Goal: Transaction & Acquisition: Obtain resource

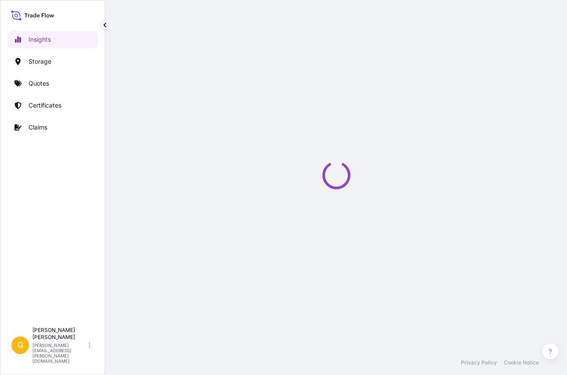
select select "2025"
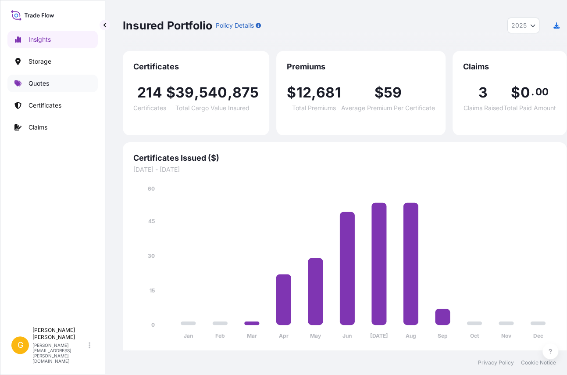
click at [51, 81] on link "Quotes" at bounding box center [52, 84] width 90 height 18
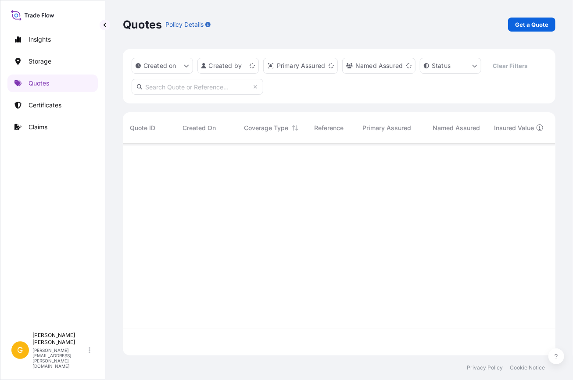
scroll to position [211, 426]
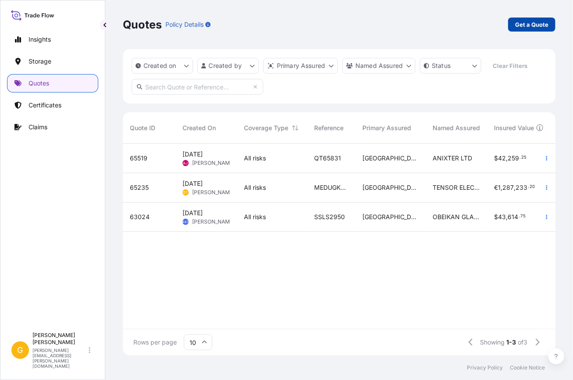
click at [532, 25] on p "Get a Quote" at bounding box center [531, 24] width 33 height 9
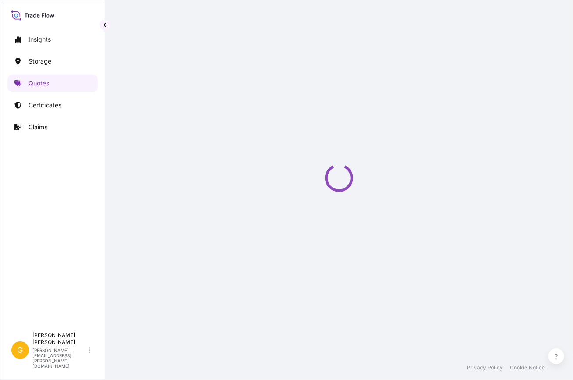
select select "Water"
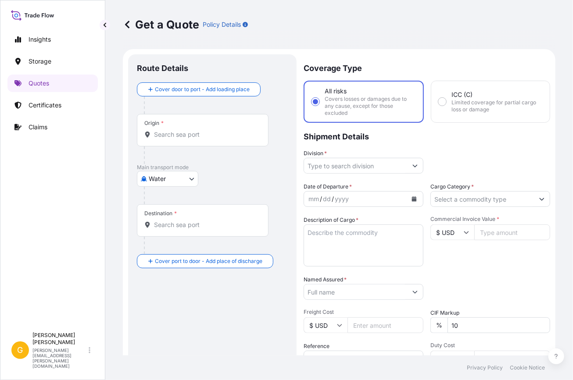
scroll to position [14, 0]
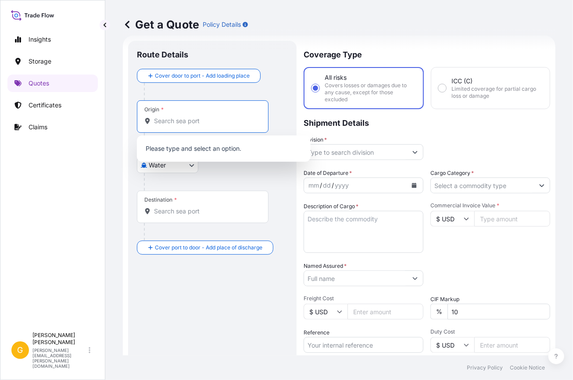
click at [164, 123] on input "Origin *" at bounding box center [206, 121] width 104 height 9
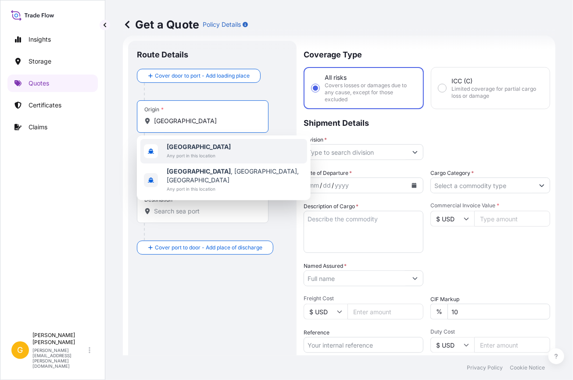
click at [191, 154] on span "Any port in this location" at bounding box center [199, 155] width 64 height 9
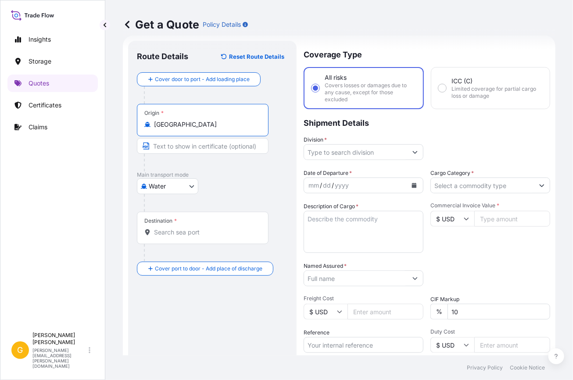
type input "Italy"
click at [171, 226] on div "Destination *" at bounding box center [203, 228] width 132 height 32
click at [171, 228] on input "Destination *" at bounding box center [206, 232] width 104 height 9
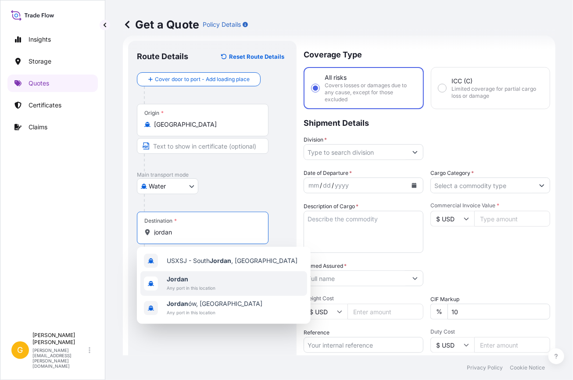
click at [198, 280] on span "Jordan" at bounding box center [191, 279] width 49 height 9
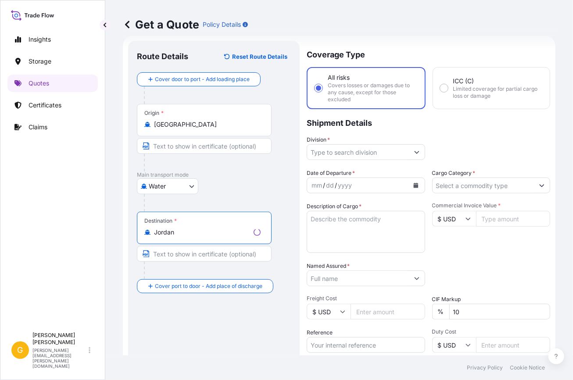
type input "Jordan"
click at [355, 155] on input "Division *" at bounding box center [358, 152] width 102 height 16
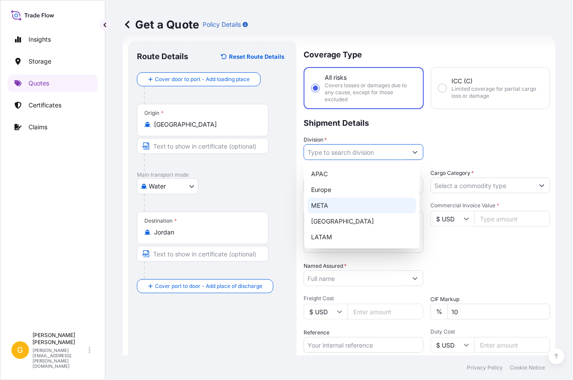
click at [338, 208] on div "META" at bounding box center [361, 206] width 109 height 16
type input "META"
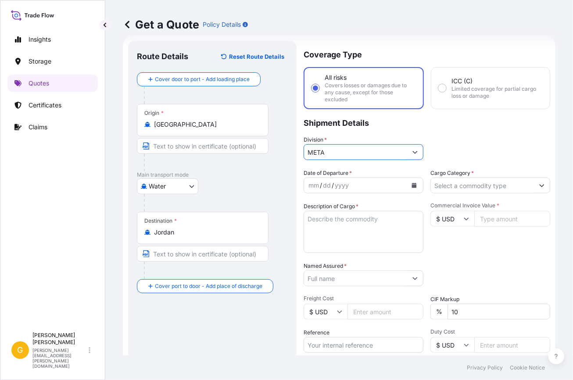
click at [450, 189] on input "Cargo Category *" at bounding box center [482, 186] width 103 height 16
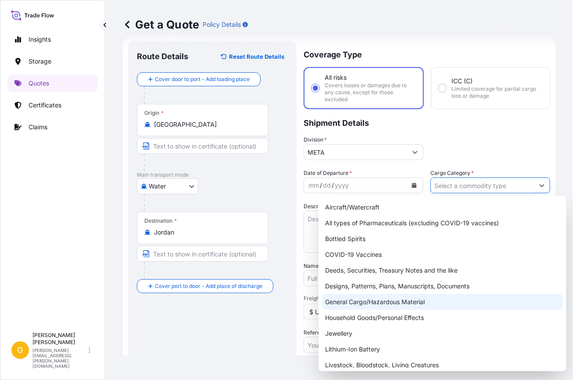
click at [394, 303] on div "General Cargo/Hazardous Material" at bounding box center [442, 302] width 241 height 16
type input "General Cargo/Hazardous Material"
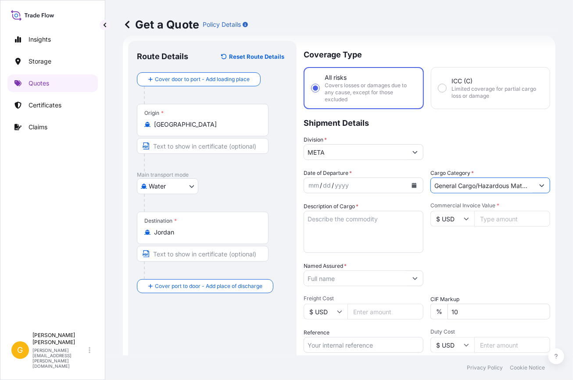
click at [360, 226] on textarea "Description of Cargo *" at bounding box center [364, 232] width 120 height 42
click at [340, 211] on textarea "Description of Cargo *" at bounding box center [364, 232] width 120 height 42
paste textarea "1 Container Said to Contain 306 PACKAGE OIL"
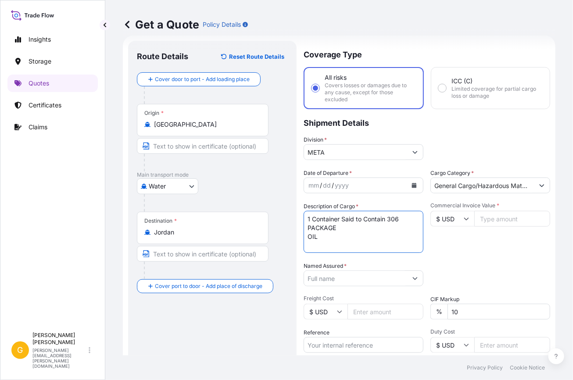
type textarea "1 Container Said to Contain 306 PACKAGE OIL"
click at [343, 185] on div "yyyy" at bounding box center [342, 185] width 16 height 11
click at [407, 181] on button "Calendar" at bounding box center [414, 186] width 14 height 14
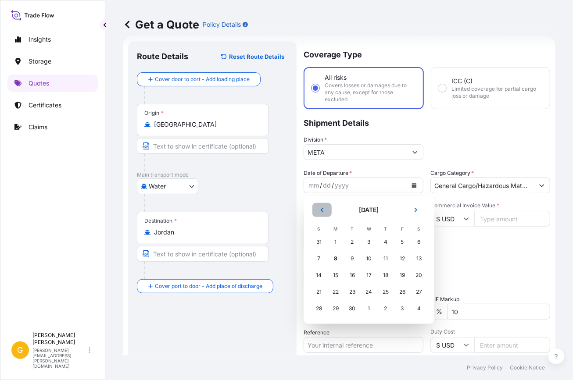
click at [319, 213] on button "Previous" at bounding box center [321, 210] width 19 height 14
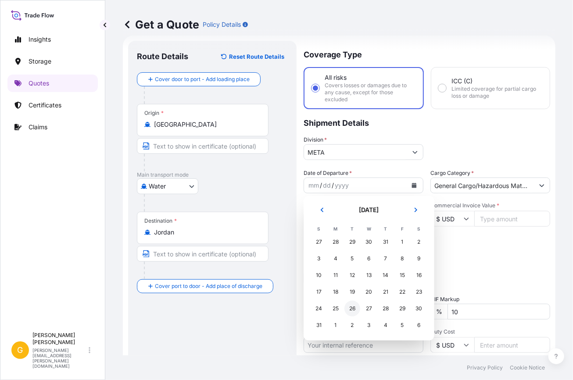
click at [350, 305] on div "26" at bounding box center [352, 309] width 16 height 16
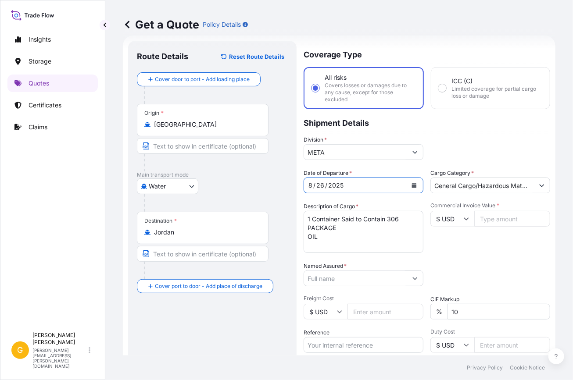
scroll to position [93, 0]
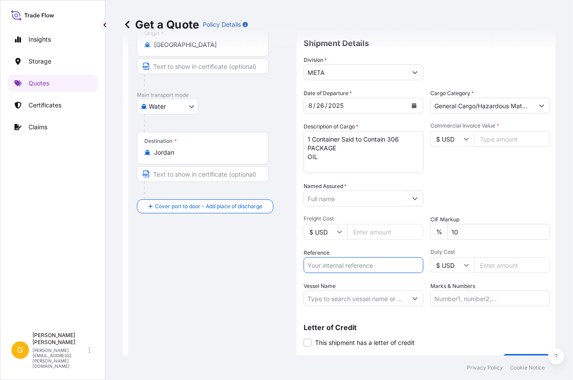
click at [375, 268] on input "Reference" at bounding box center [364, 265] width 120 height 16
paste input "258202491"
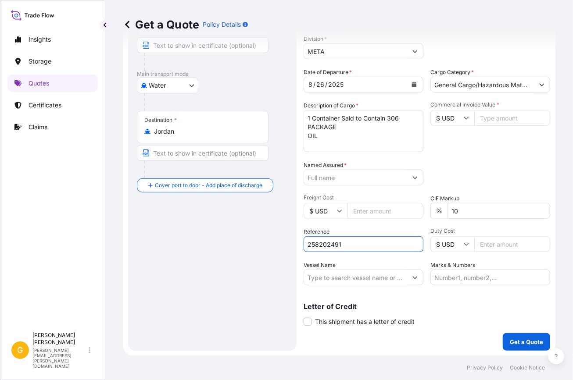
type input "258202491"
click at [486, 117] on input "Commercial Invoice Value *" at bounding box center [512, 118] width 76 height 16
type input "100000"
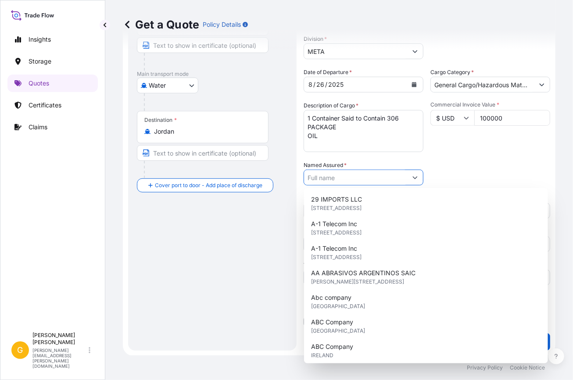
click at [366, 179] on input "Named Assured *" at bounding box center [355, 178] width 103 height 16
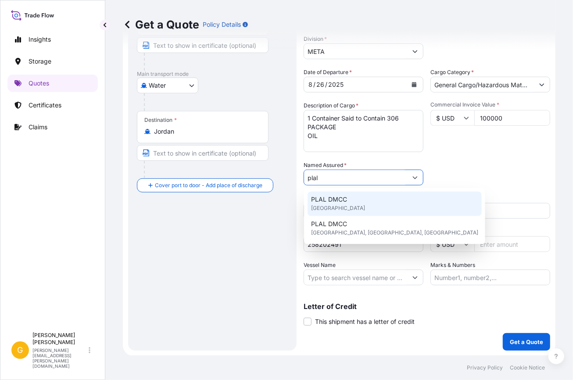
click at [358, 204] on div "PLAL DMCC United Kingdom" at bounding box center [394, 204] width 174 height 25
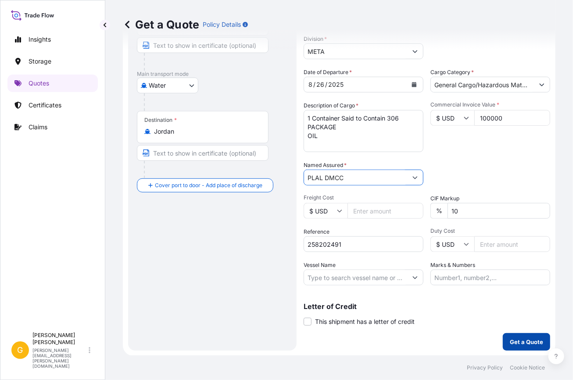
type input "PLAL DMCC"
click at [510, 342] on p "Get a Quote" at bounding box center [526, 342] width 33 height 9
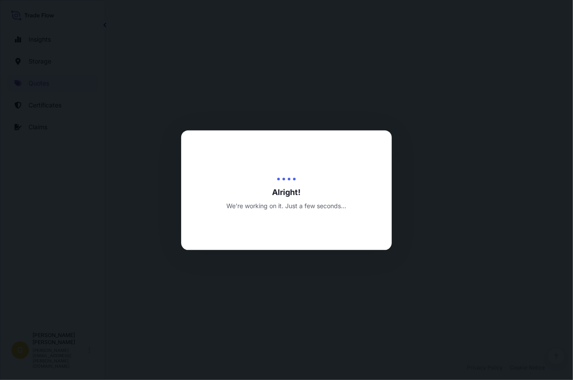
select select "Water"
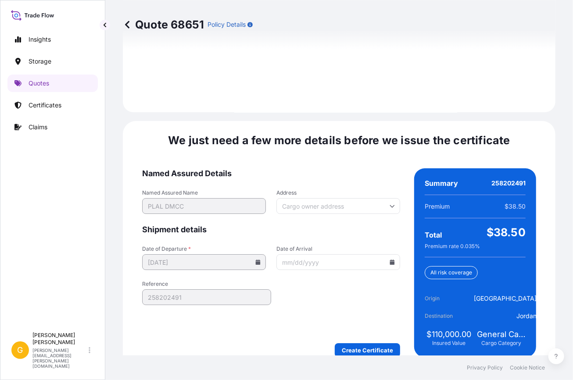
scroll to position [1300, 0]
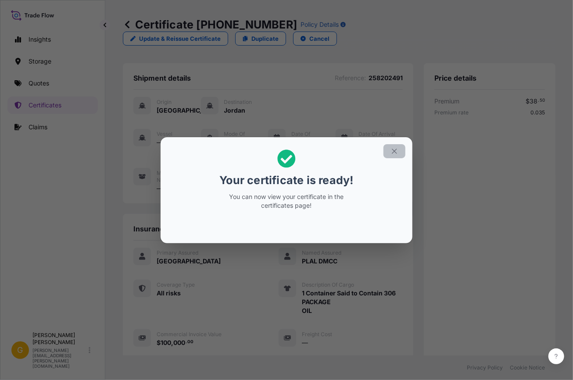
click at [391, 149] on icon "button" at bounding box center [394, 151] width 8 height 8
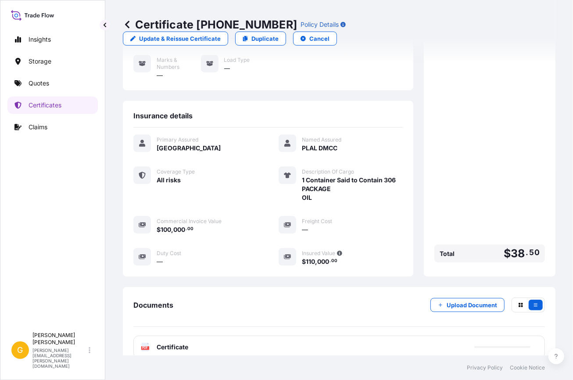
scroll to position [167, 0]
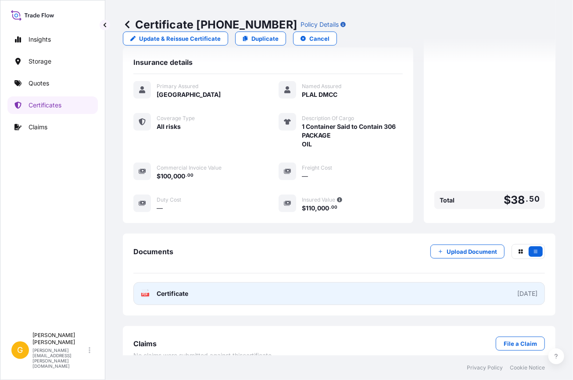
click at [312, 284] on link "PDF Certificate 2025-09-08" at bounding box center [338, 293] width 411 height 23
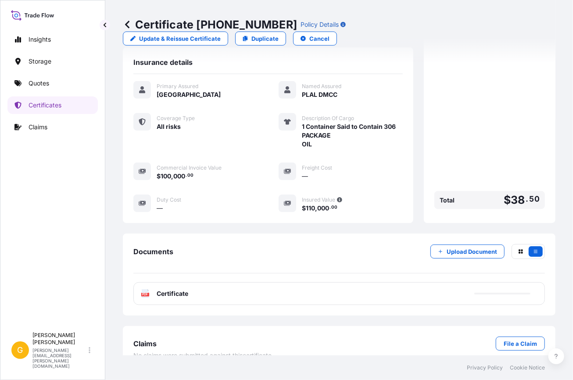
scroll to position [7, 0]
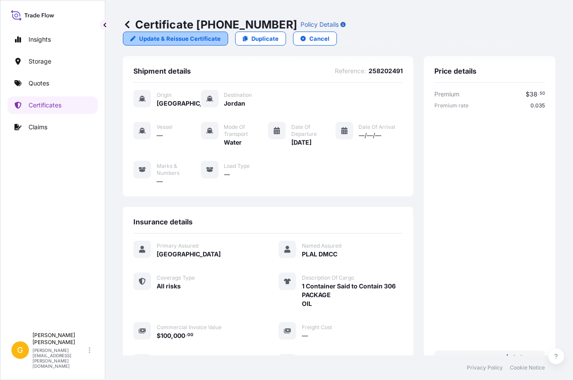
click at [228, 32] on link "Update & Reissue Certificate" at bounding box center [175, 39] width 105 height 14
select select "Water"
select select "31615"
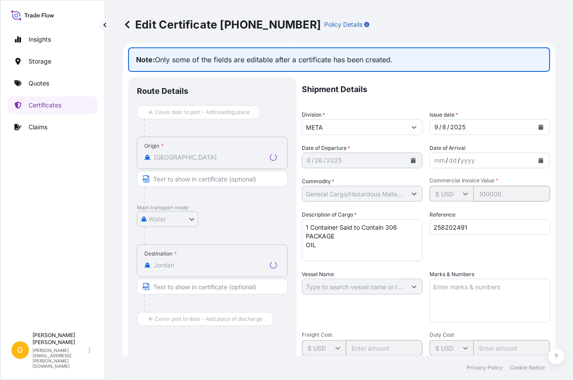
click at [418, 29] on div "Edit Certificate 31615-224-1 Policy Details" at bounding box center [339, 25] width 432 height 14
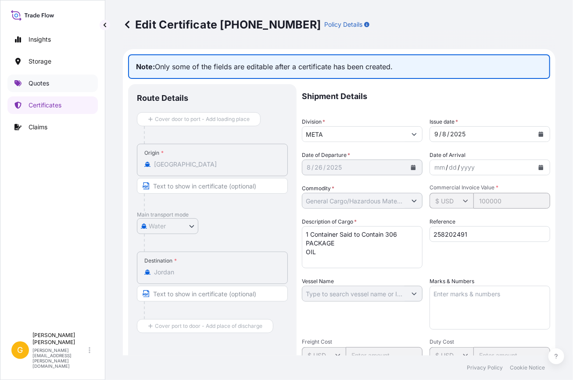
click at [42, 84] on p "Quotes" at bounding box center [39, 83] width 21 height 9
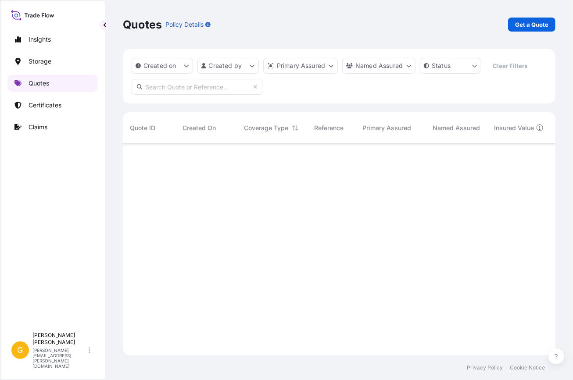
scroll to position [211, 426]
click at [536, 30] on link "Get a Quote" at bounding box center [531, 25] width 47 height 14
select select "Water"
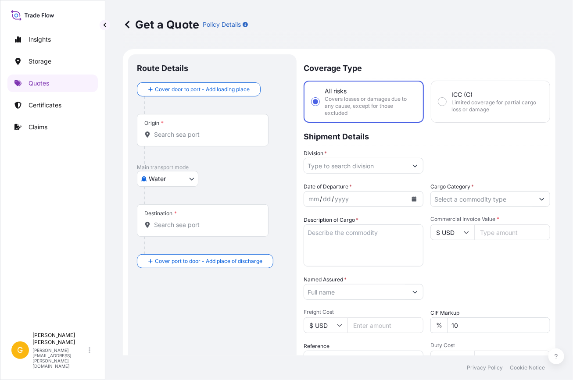
scroll to position [14, 0]
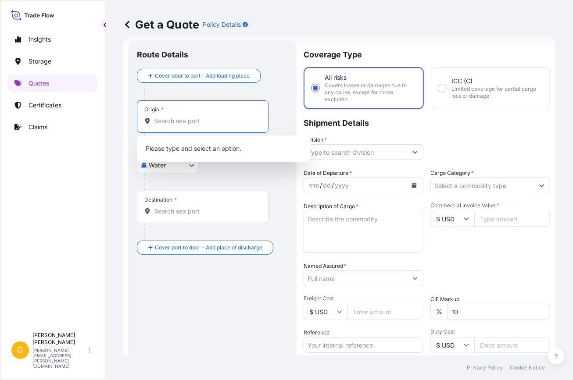
click at [168, 123] on input "Origin *" at bounding box center [206, 121] width 104 height 9
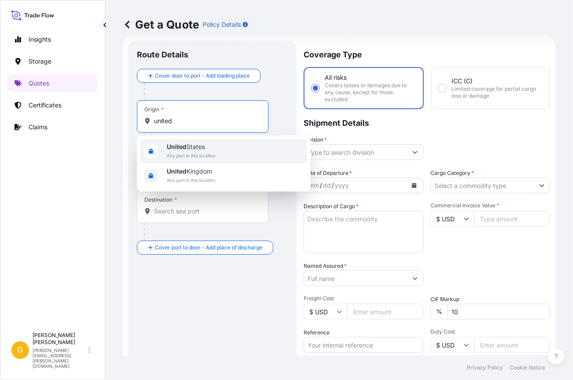
drag, startPoint x: 187, startPoint y: 121, endPoint x: 57, endPoint y: 112, distance: 131.0
click at [57, 112] on div "Insights Storage Quotes Certificates Claims G George Thomas george.thomas@bdpin…" at bounding box center [286, 190] width 573 height 380
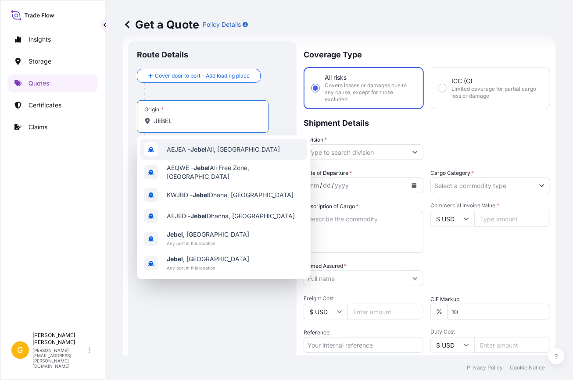
click at [247, 150] on span "AEJEA - Jebel Ali, United Arab Emirates" at bounding box center [223, 149] width 113 height 9
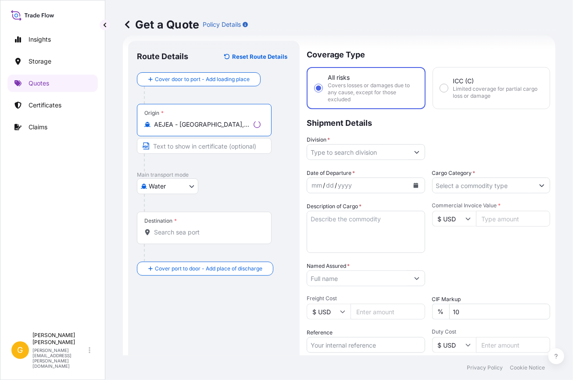
type input "AEJEA - Jebel Ali, United Arab Emirates"
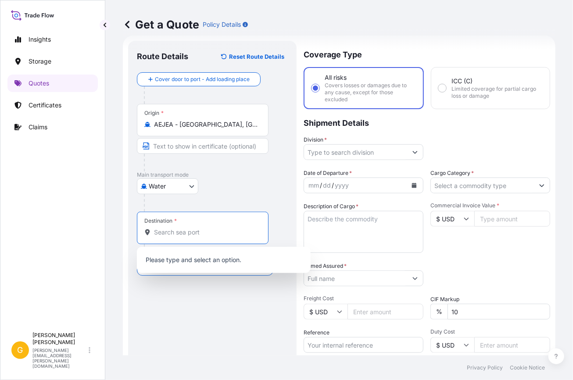
click at [182, 234] on input "Destination *" at bounding box center [206, 232] width 104 height 9
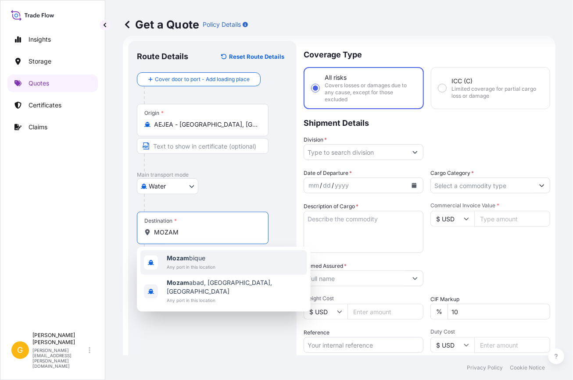
click at [250, 263] on div "Mozam bique Any port in this location" at bounding box center [223, 262] width 167 height 25
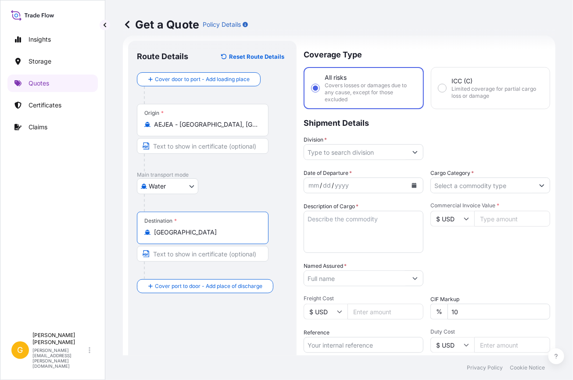
type input "Mozambique"
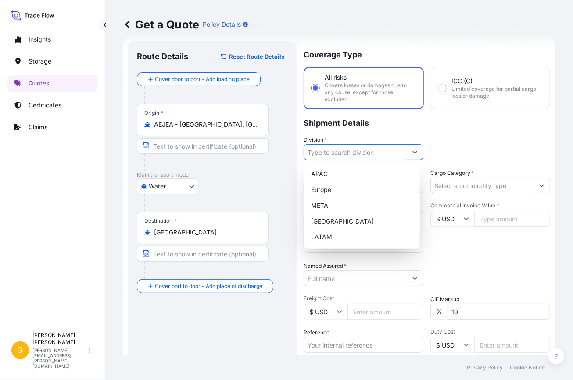
click at [368, 151] on input "Division *" at bounding box center [355, 152] width 103 height 16
click at [336, 207] on div "APAC Europe META North America LATAM" at bounding box center [361, 205] width 109 height 79
type input "META"
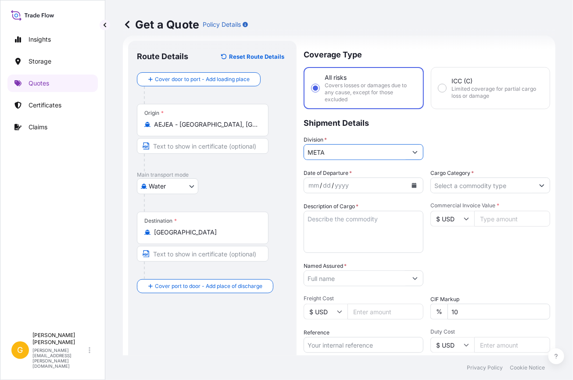
click at [438, 188] on input "Cargo Category *" at bounding box center [482, 186] width 103 height 16
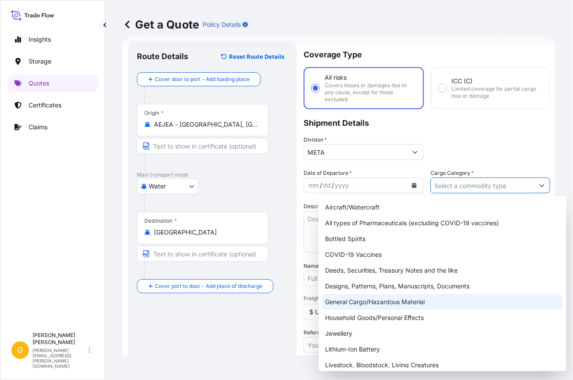
click at [376, 304] on div "General Cargo/Hazardous Material" at bounding box center [442, 302] width 241 height 16
type input "General Cargo/Hazardous Material"
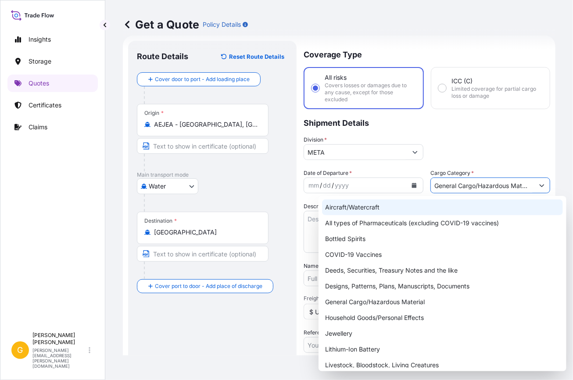
click at [452, 122] on p "Shipment Details" at bounding box center [427, 122] width 247 height 26
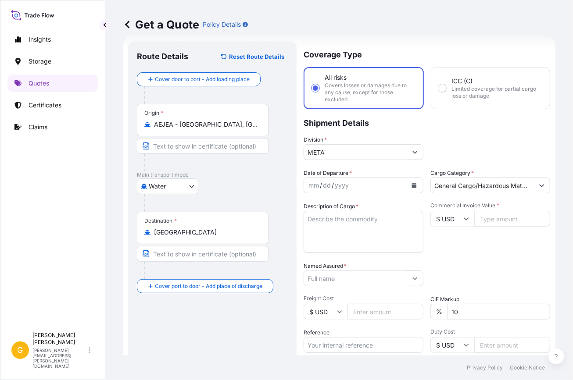
click at [487, 216] on input "Commercial Invoice Value *" at bounding box center [512, 219] width 76 height 16
paste input "197041.28"
type input "197041.28"
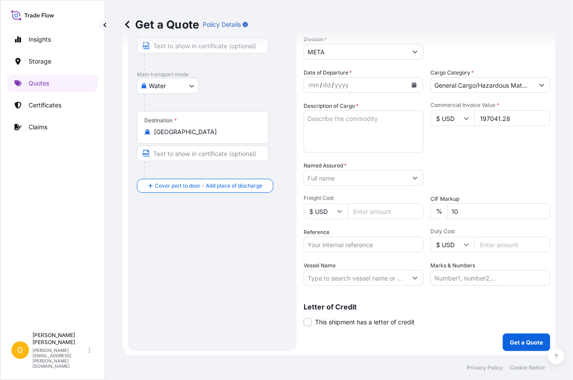
scroll to position [114, 0]
click at [411, 82] on icon "Calendar" at bounding box center [413, 84] width 5 height 5
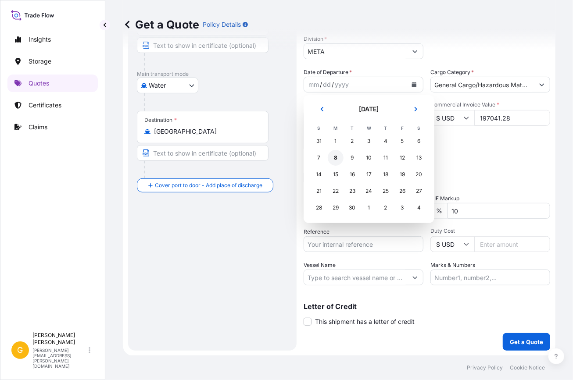
click at [336, 158] on div "8" at bounding box center [336, 158] width 16 height 16
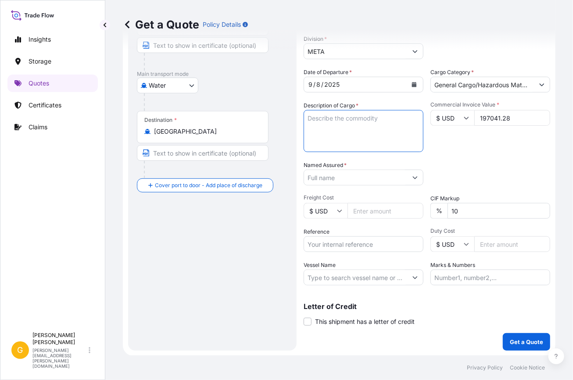
click at [348, 133] on textarea "Description of Cargo *" at bounding box center [364, 131] width 120 height 42
paste textarea "PETRONAS GREASE"
type textarea "04*40 HC STC:PETRONAS GREASE"
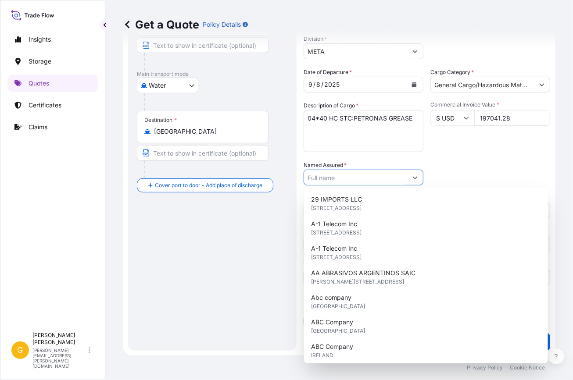
click at [355, 182] on input "Named Assured *" at bounding box center [355, 178] width 103 height 16
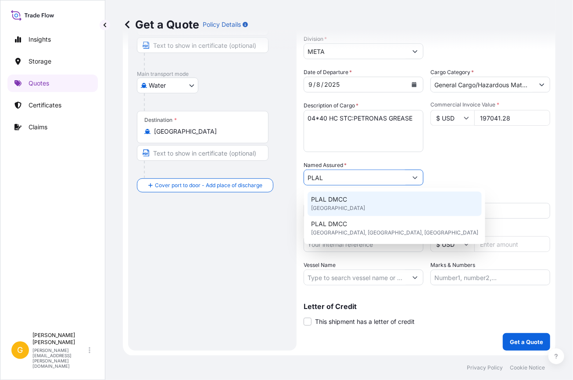
click at [360, 198] on div "PLAL DMCC United Kingdom" at bounding box center [394, 204] width 174 height 25
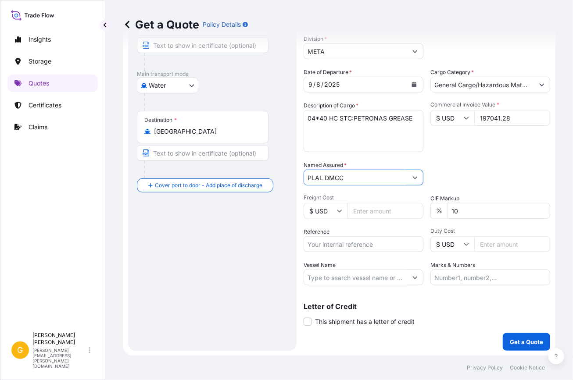
type input "PLAL DMCC"
click at [351, 276] on input "Vessel Name" at bounding box center [355, 278] width 103 height 16
click at [341, 252] on div "Date of Departure * 9 / 8 / 2025 Cargo Category * General Cargo/Hazardous Mater…" at bounding box center [427, 177] width 247 height 218
click at [341, 244] on input "Reference" at bounding box center [364, 244] width 120 height 16
paste input "MEDUH9093830"
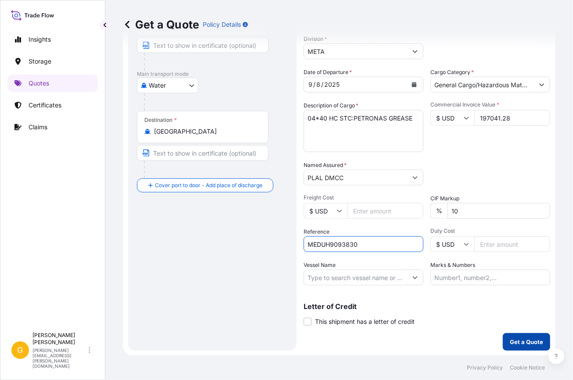
type input "MEDUH9093830"
click at [523, 342] on p "Get a Quote" at bounding box center [526, 342] width 33 height 9
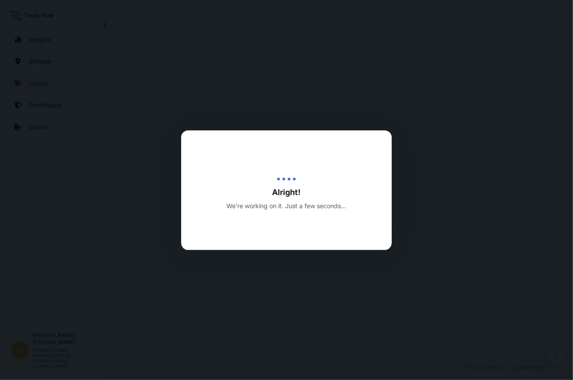
select select "Water"
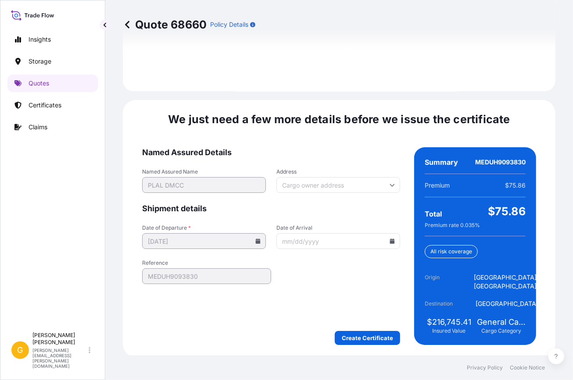
scroll to position [1318, 0]
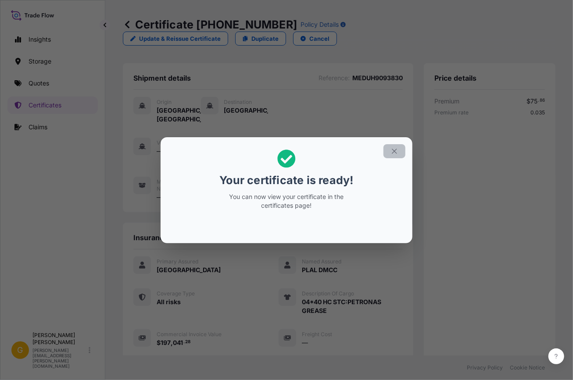
click at [396, 150] on icon "button" at bounding box center [394, 151] width 8 height 8
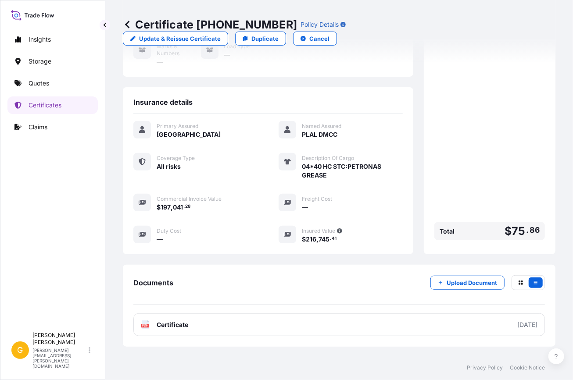
scroll to position [175, 0]
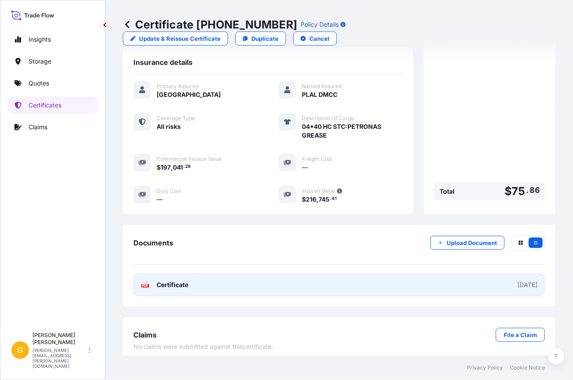
click at [341, 281] on link "PDF Certificate 2025-09-08" at bounding box center [338, 285] width 411 height 23
